Goal: Transaction & Acquisition: Purchase product/service

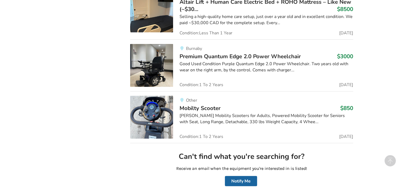
scroll to position [1314, 0]
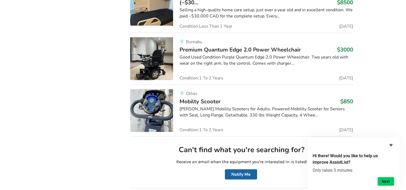
click at [163, 106] on img at bounding box center [151, 110] width 43 height 43
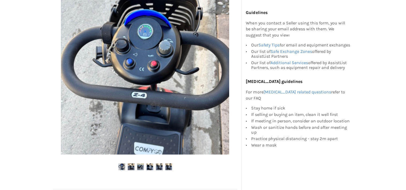
scroll to position [107, 0]
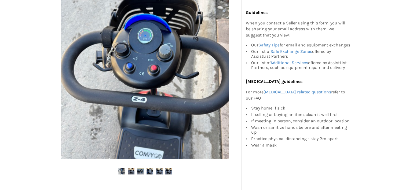
click at [129, 170] on img at bounding box center [131, 171] width 7 height 7
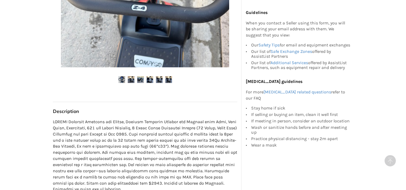
scroll to position [241, 0]
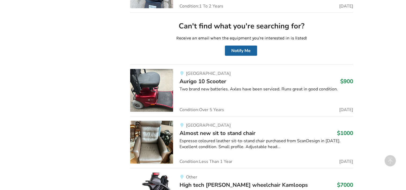
scroll to position [1448, 0]
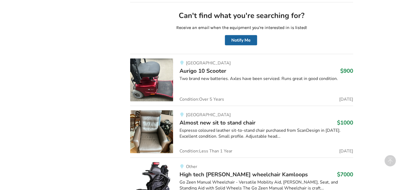
click at [187, 76] on div "Two brand new batteries. Axles have been serviced. Runs great in good condition." at bounding box center [265, 79] width 173 height 6
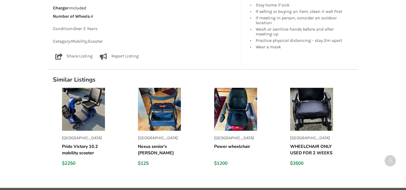
scroll to position [348, 0]
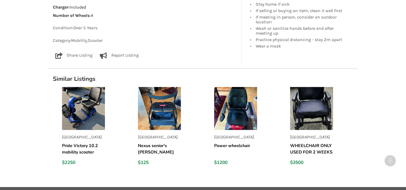
click at [201, 36] on div "Condition: Over 5 Years Category: Mobility , Scooter" at bounding box center [145, 34] width 184 height 19
